Goal: Task Accomplishment & Management: Use online tool/utility

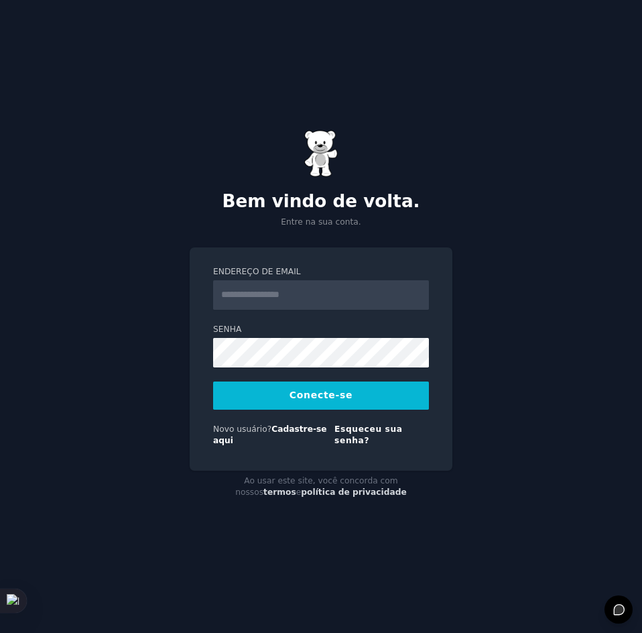
click at [298, 310] on input "Endereço de email" at bounding box center [321, 294] width 216 height 29
type input "**********"
click at [296, 397] on font "Conecte-se" at bounding box center [321, 394] width 63 height 11
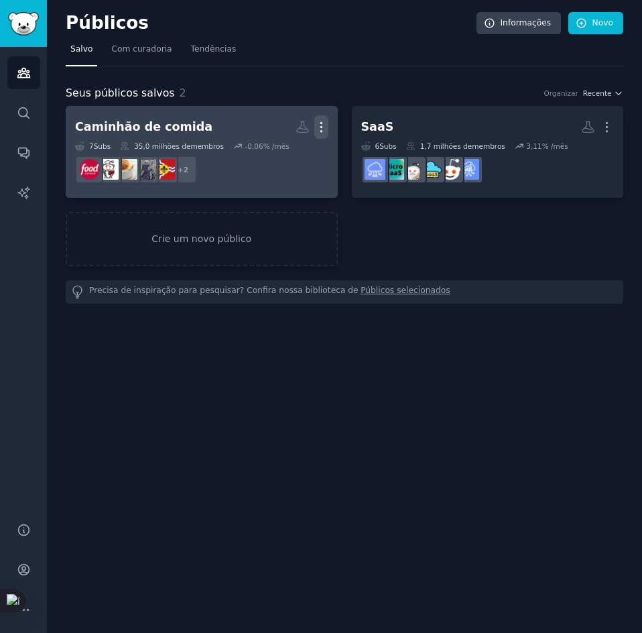
click at [320, 129] on icon "button" at bounding box center [321, 127] width 14 height 14
click at [286, 158] on p "Delete" at bounding box center [284, 155] width 31 height 14
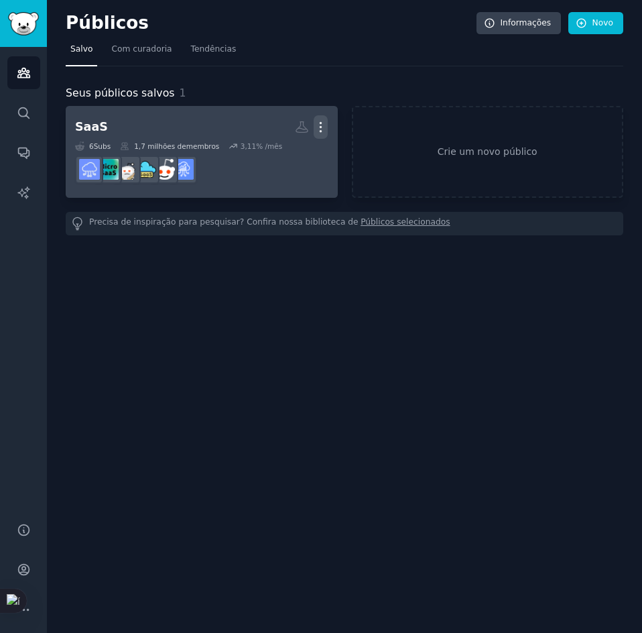
click at [325, 119] on button "Mais" at bounding box center [321, 126] width 14 height 23
click at [289, 161] on p "Delete" at bounding box center [284, 155] width 31 height 14
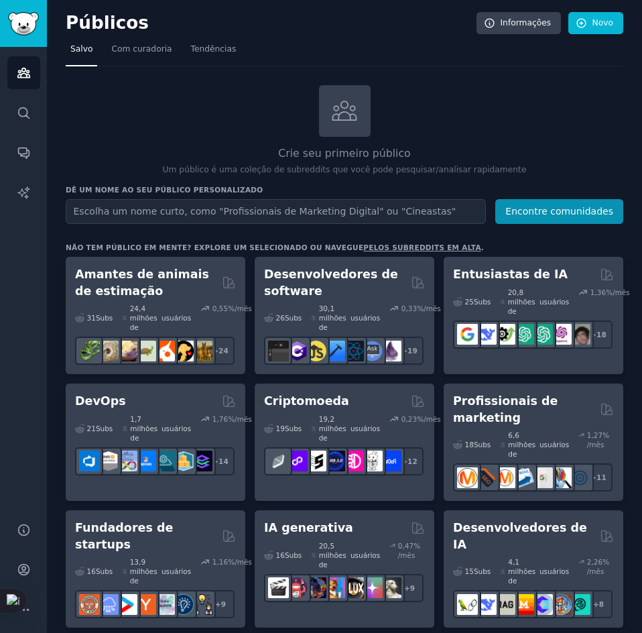
click at [197, 214] on input "text" at bounding box center [276, 211] width 420 height 25
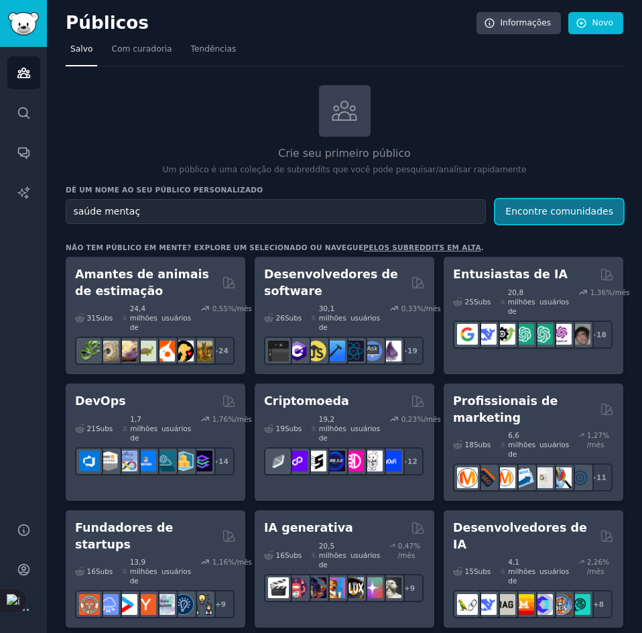
click at [582, 211] on font "Encontre comunidades" at bounding box center [559, 211] width 108 height 11
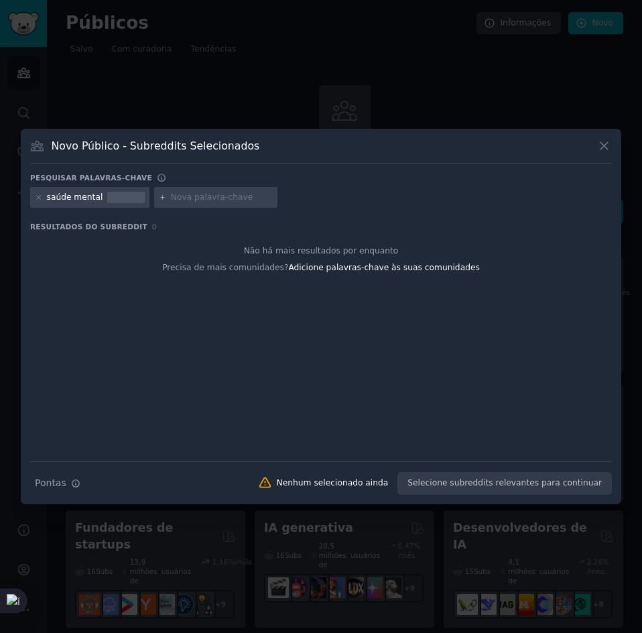
click at [599, 147] on icon at bounding box center [604, 146] width 14 height 14
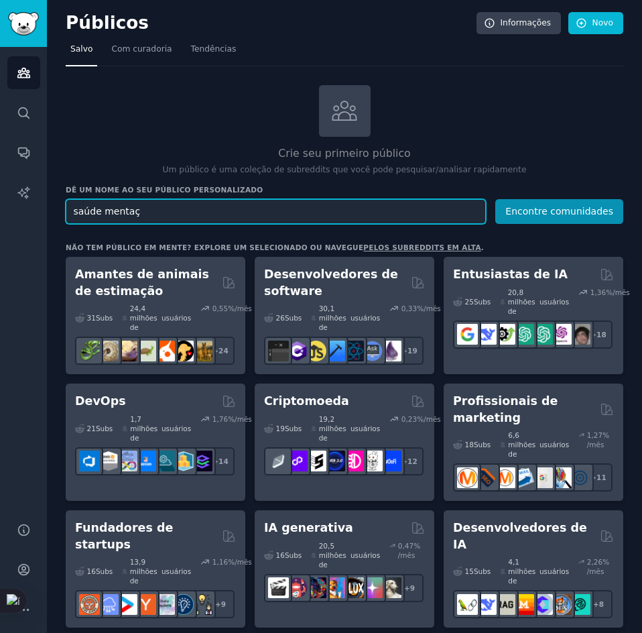
click at [176, 208] on input "saúde mentaç" at bounding box center [276, 211] width 420 height 25
type input "saúde mental"
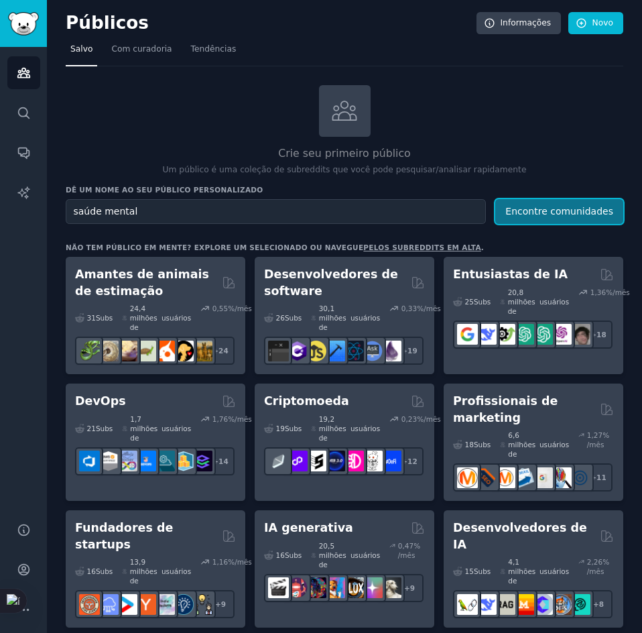
click at [566, 223] on button "Encontre comunidades" at bounding box center [559, 211] width 128 height 25
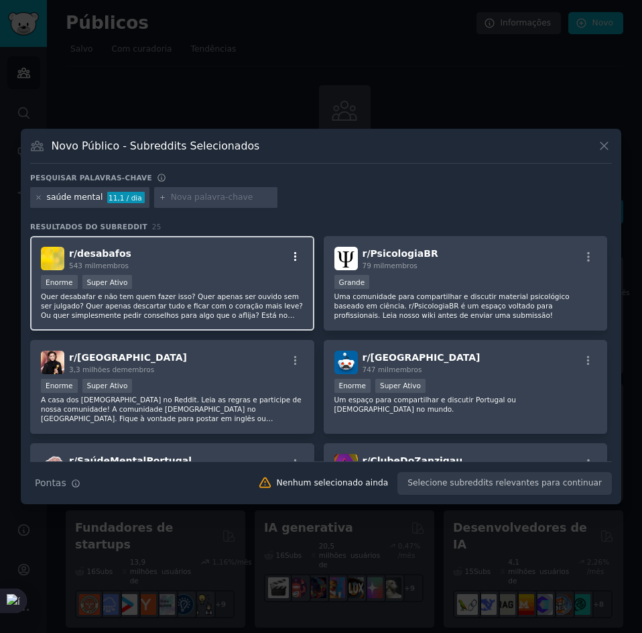
drag, startPoint x: 167, startPoint y: 273, endPoint x: 295, endPoint y: 253, distance: 129.6
click at [295, 253] on icon "button" at bounding box center [296, 257] width 12 height 12
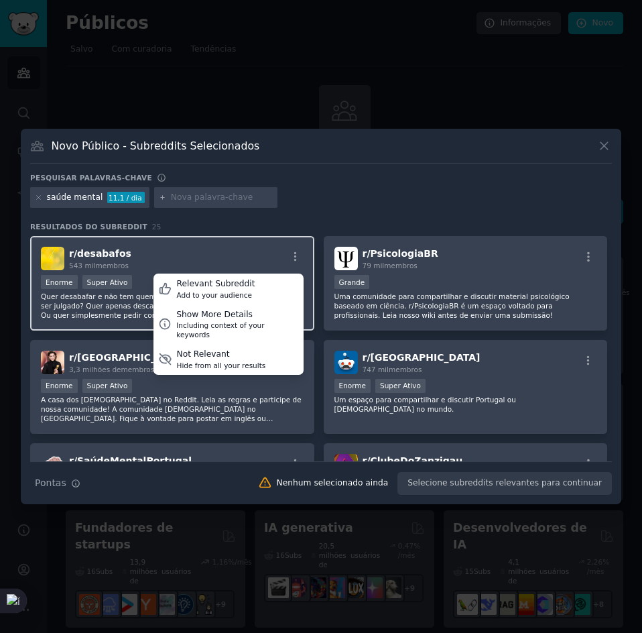
click at [240, 253] on div "r/ desabafos 543 mil membros Relevant Subreddit Add to your audience Show More …" at bounding box center [172, 258] width 263 height 23
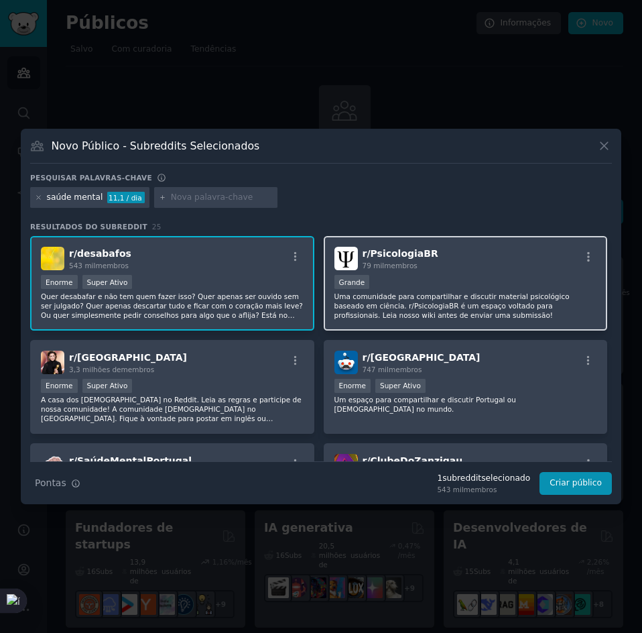
click at [475, 296] on font "Uma comunidade para compartilhar e discutir material psicológico baseado em ciê…" at bounding box center [451, 305] width 235 height 27
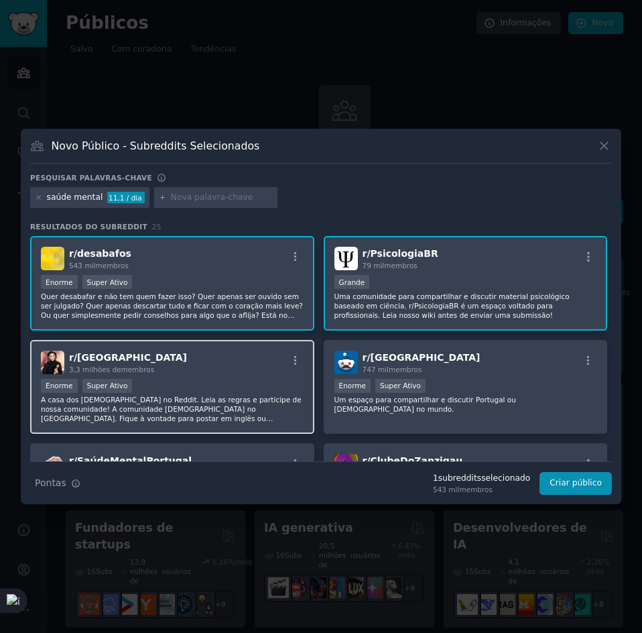
click at [217, 348] on div "r/ brasil 3,3 milhões de membros Enorme Super Ativo A casa dos brasileiros no R…" at bounding box center [172, 387] width 284 height 95
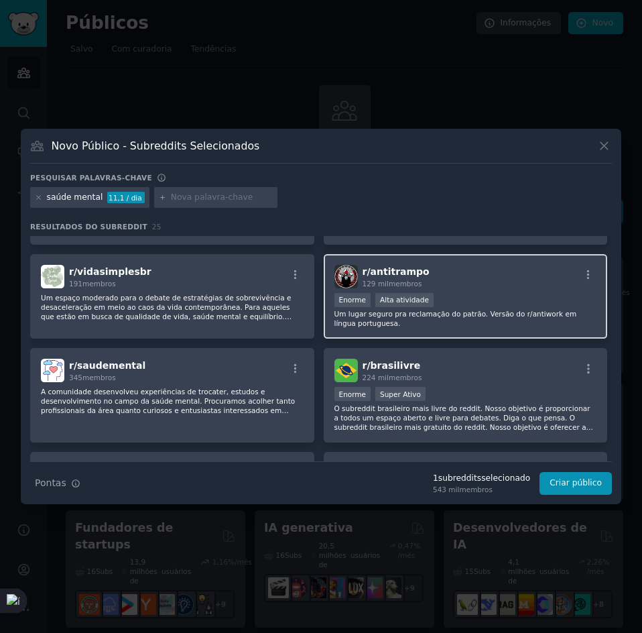
drag, startPoint x: 419, startPoint y: 241, endPoint x: 447, endPoint y: 262, distance: 35.0
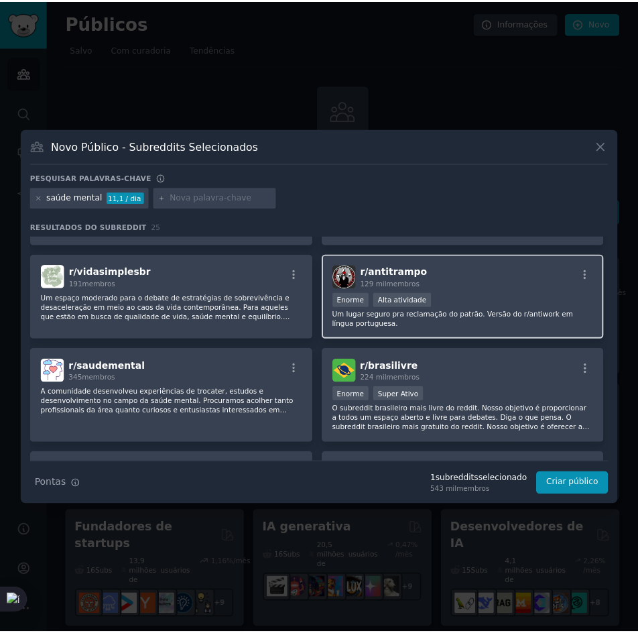
scroll to position [286, 0]
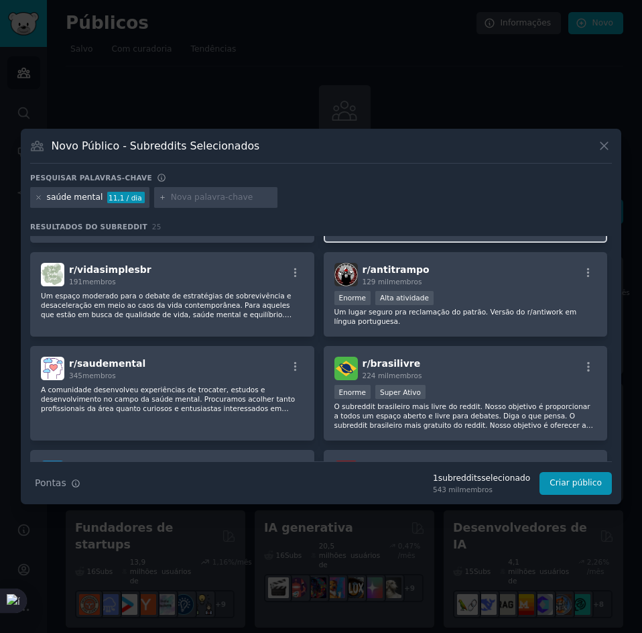
drag, startPoint x: 528, startPoint y: 251, endPoint x: 544, endPoint y: 242, distance: 19.2
click at [598, 152] on icon at bounding box center [604, 146] width 14 height 14
